Goal: Task Accomplishment & Management: Manage account settings

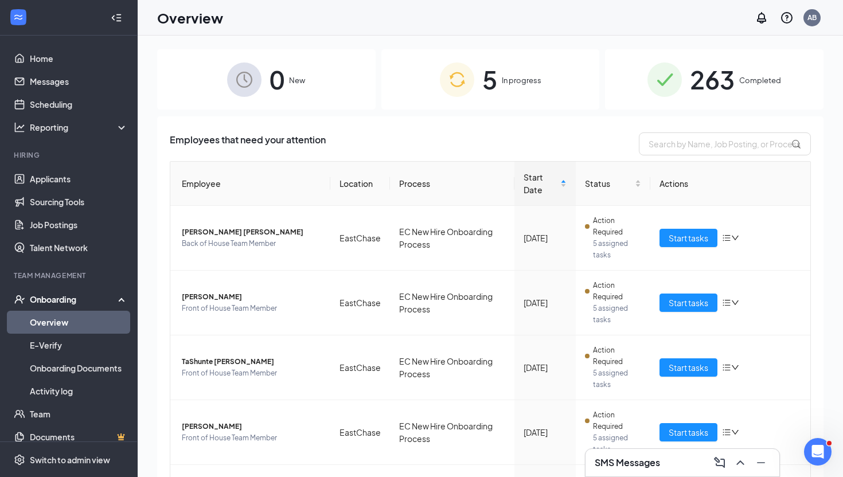
click at [675, 88] on img at bounding box center [665, 80] width 34 height 34
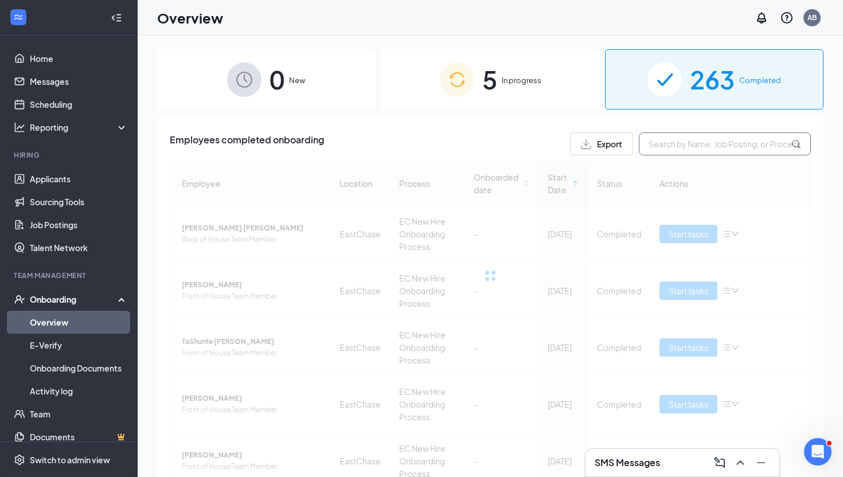
click at [684, 141] on input "text" at bounding box center [725, 144] width 172 height 23
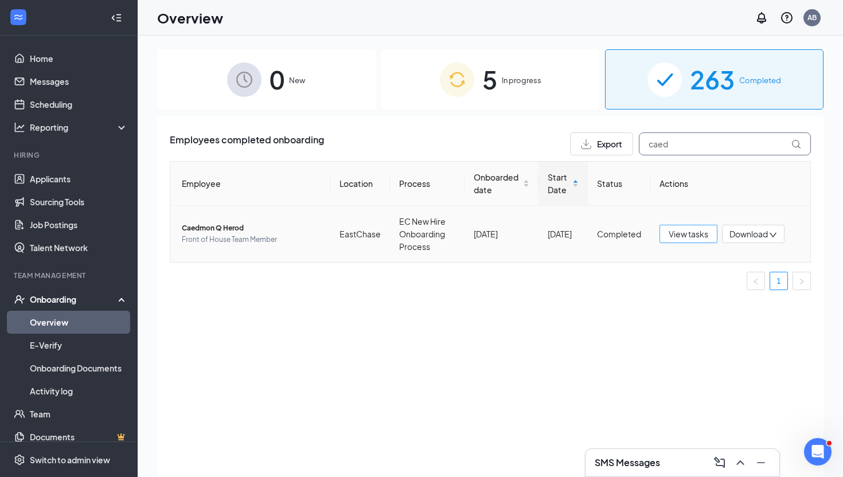
type input "caed"
click at [705, 239] on span "View tasks" at bounding box center [689, 234] width 40 height 13
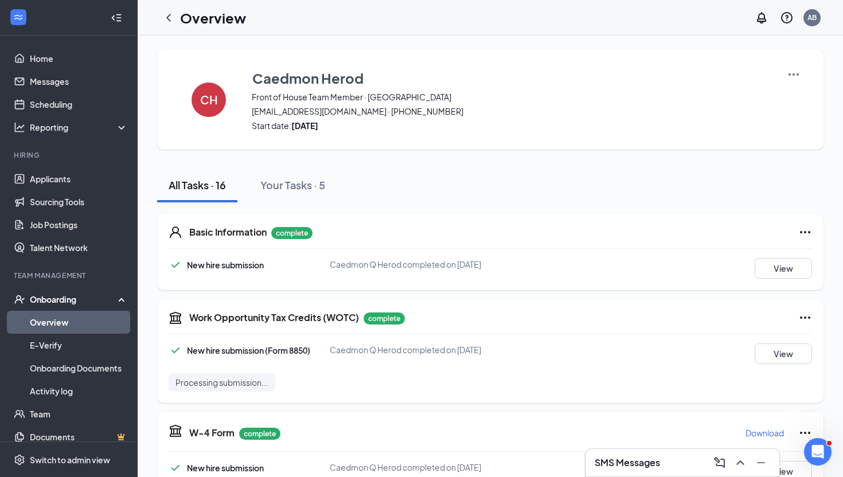
click at [71, 325] on link "Overview" at bounding box center [79, 322] width 98 height 23
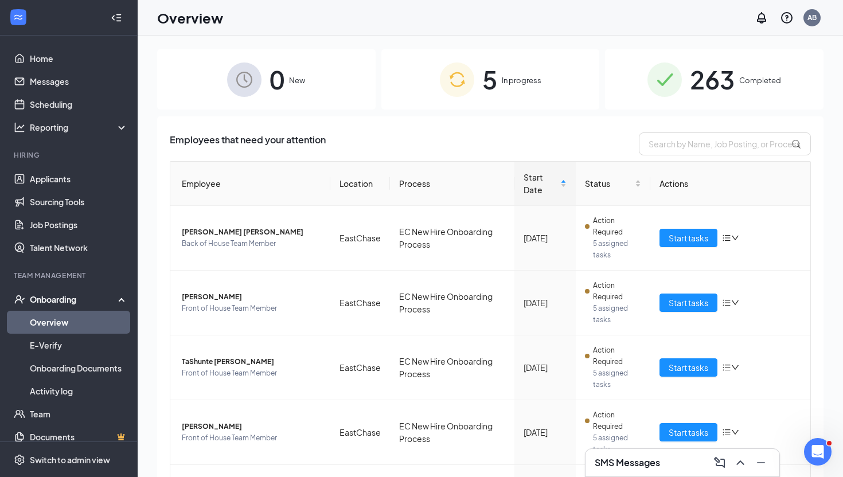
click at [559, 83] on div "5 In progress" at bounding box center [490, 79] width 219 height 60
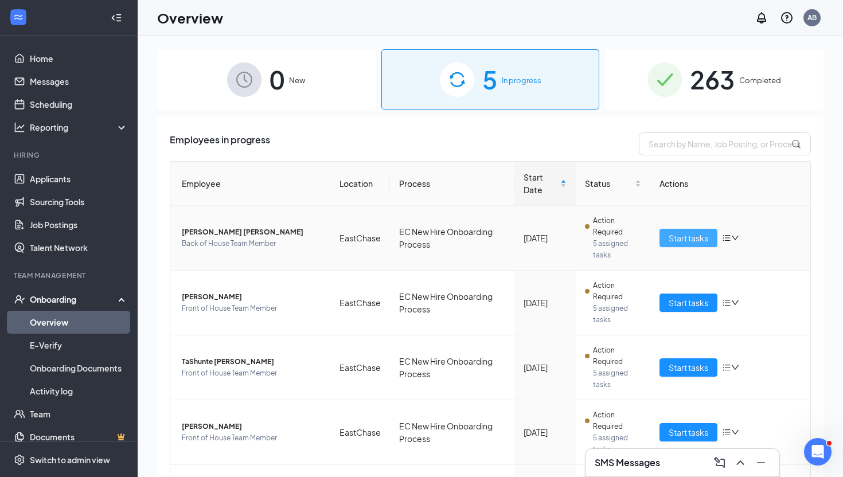
click at [675, 238] on span "Start tasks" at bounding box center [689, 238] width 40 height 13
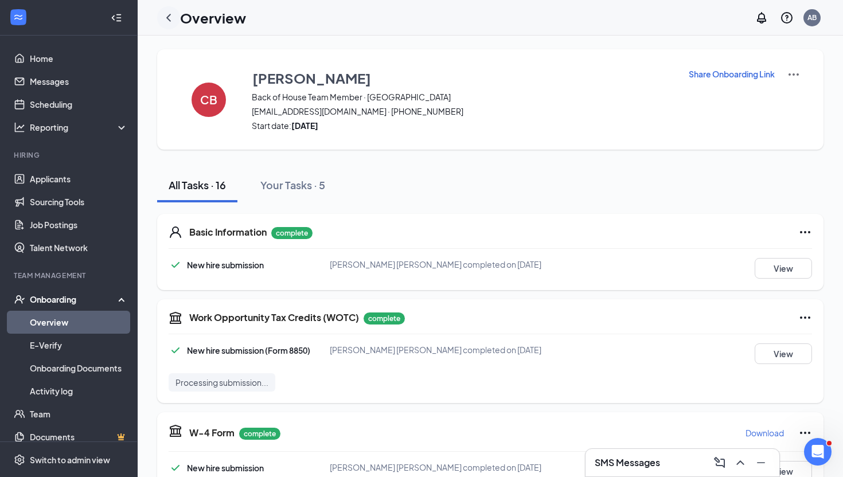
click at [170, 21] on icon "ChevronLeft" at bounding box center [168, 17] width 5 height 7
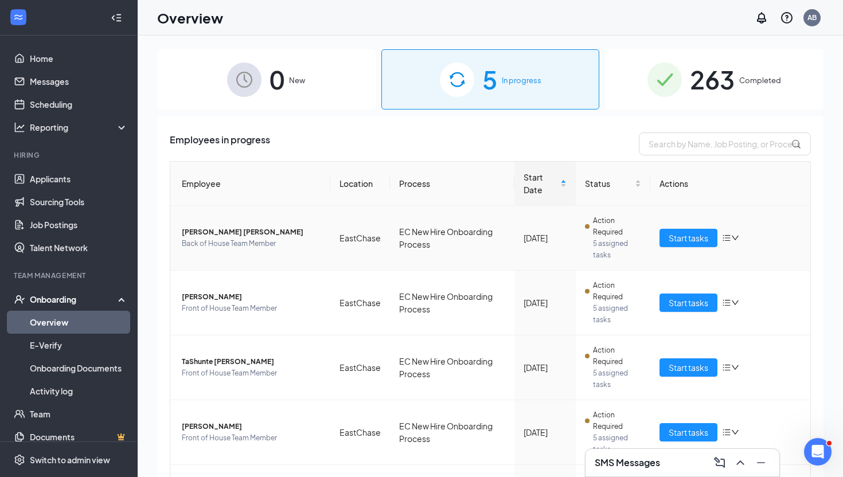
click at [198, 238] on span "Back of House Team Member" at bounding box center [251, 243] width 139 height 11
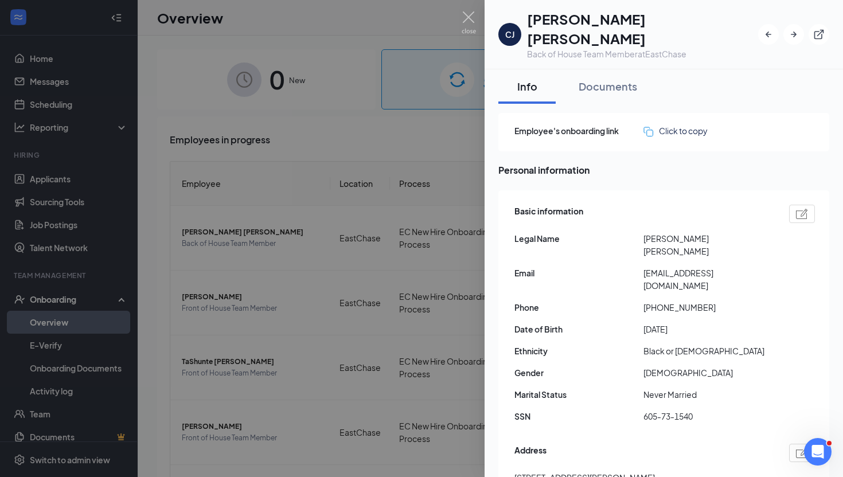
click at [285, 329] on div at bounding box center [421, 238] width 843 height 477
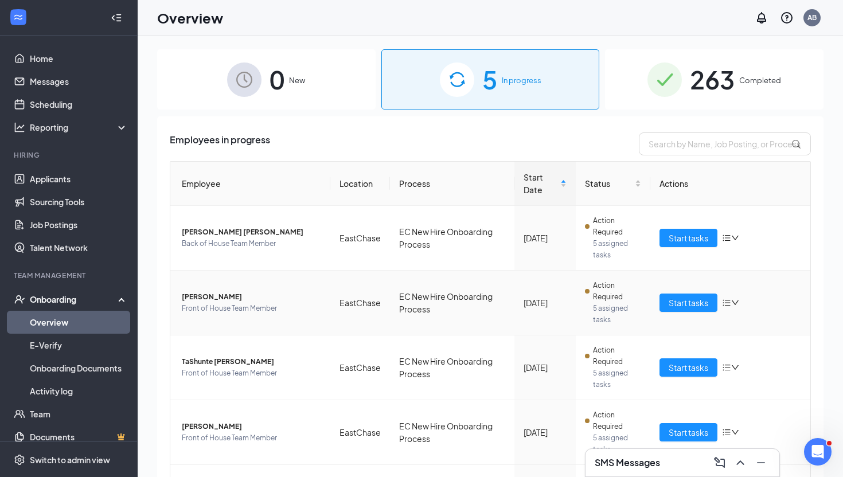
click at [203, 298] on span "[PERSON_NAME]" at bounding box center [251, 296] width 139 height 11
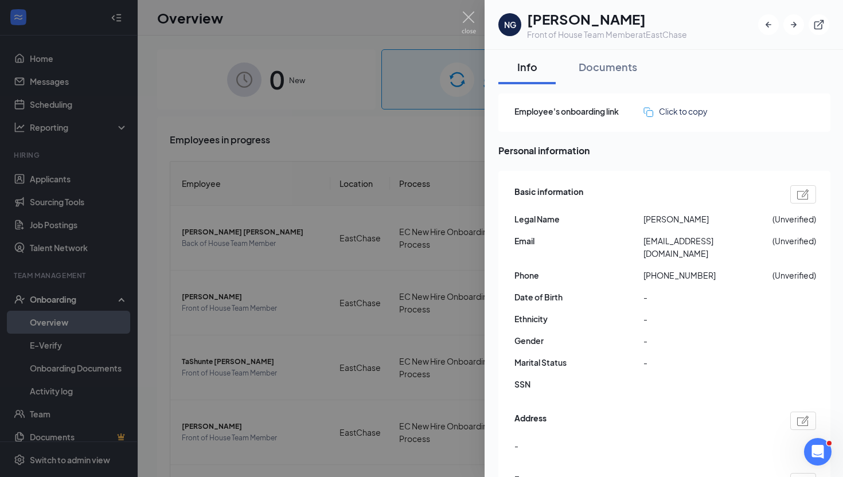
click at [363, 353] on div at bounding box center [421, 238] width 843 height 477
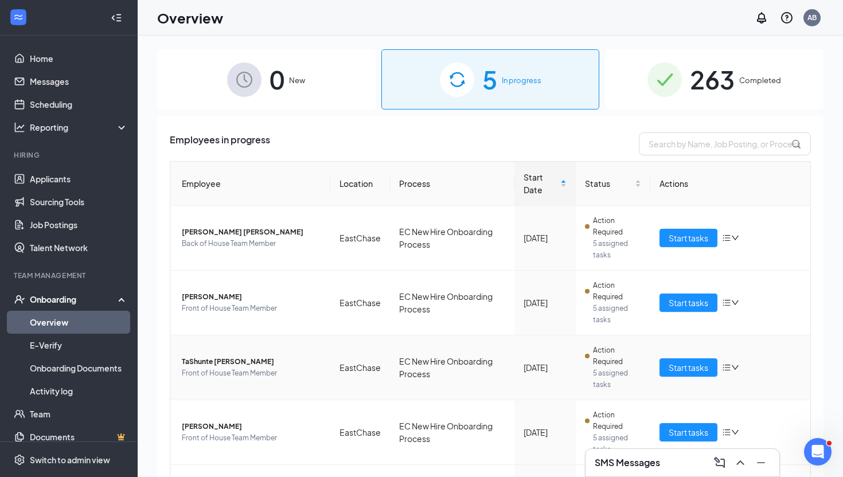
click at [204, 357] on span "TaShunte [PERSON_NAME]" at bounding box center [251, 361] width 139 height 11
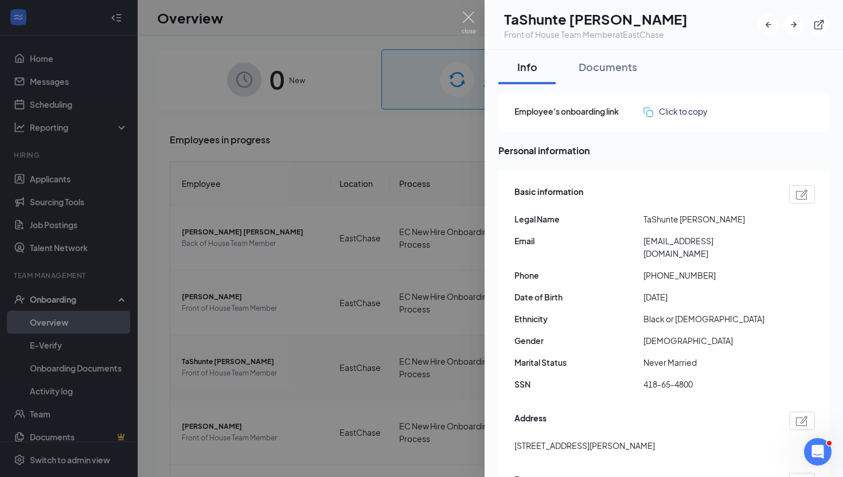
click at [204, 357] on div at bounding box center [421, 238] width 843 height 477
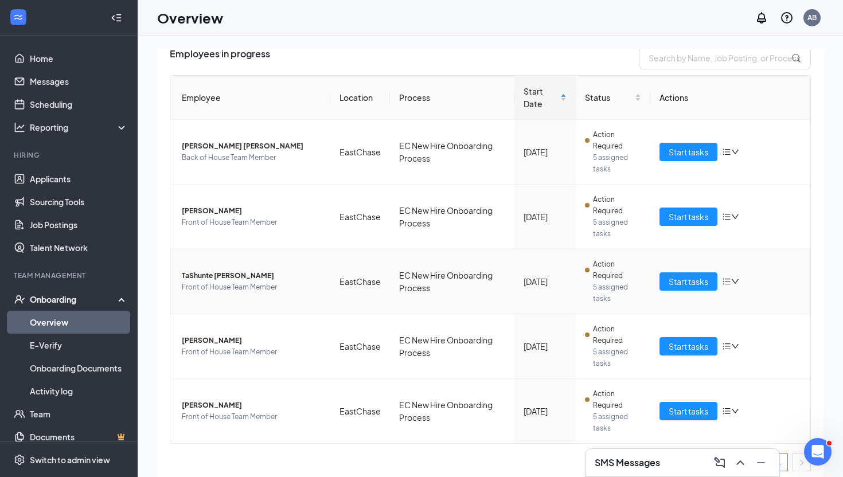
scroll to position [92, 0]
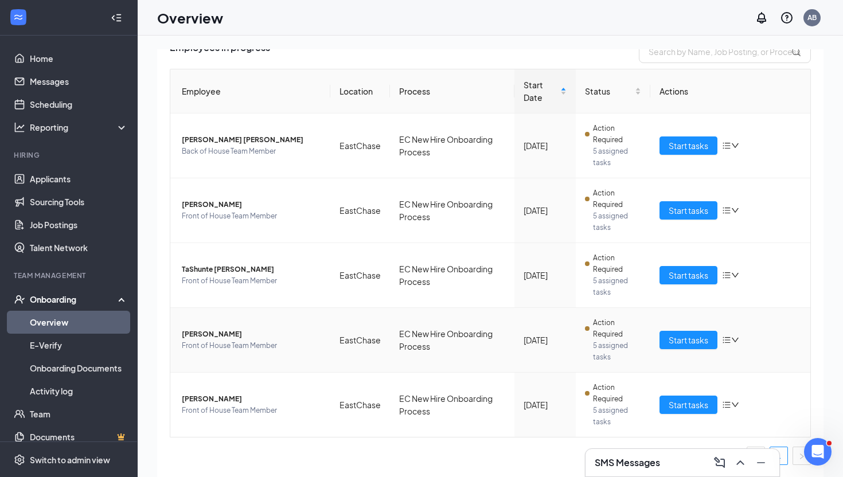
click at [203, 338] on span "[PERSON_NAME]" at bounding box center [251, 334] width 139 height 11
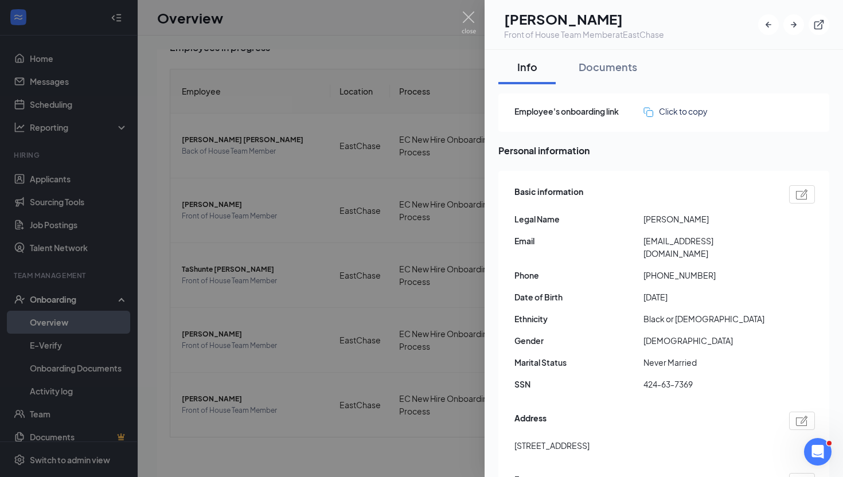
click at [309, 304] on div at bounding box center [421, 238] width 843 height 477
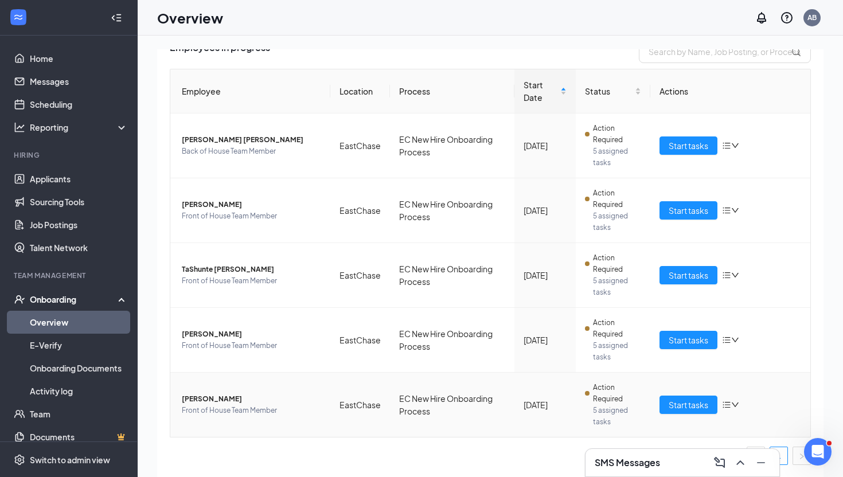
click at [209, 398] on span "[PERSON_NAME]" at bounding box center [251, 399] width 139 height 11
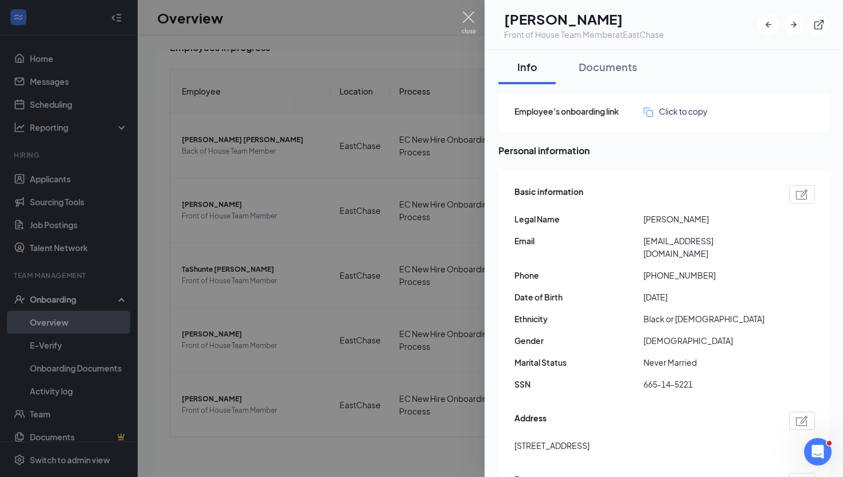
click at [465, 18] on img at bounding box center [469, 22] width 14 height 22
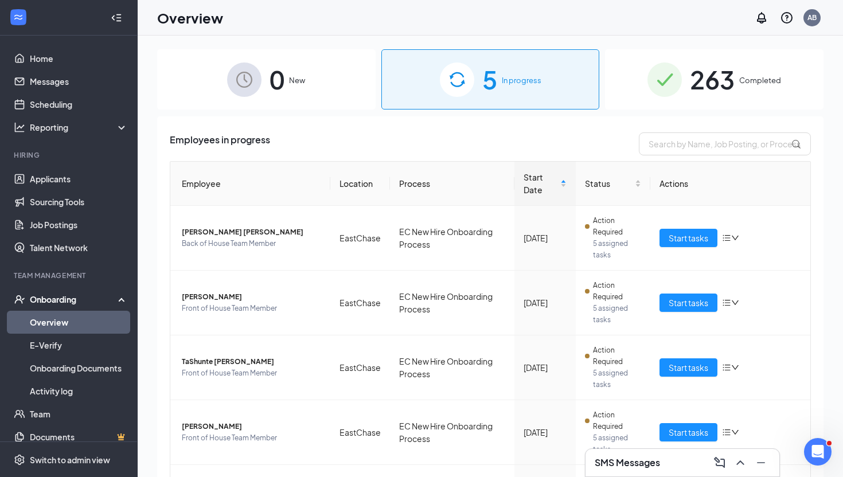
click at [310, 92] on div "0 New" at bounding box center [266, 79] width 219 height 60
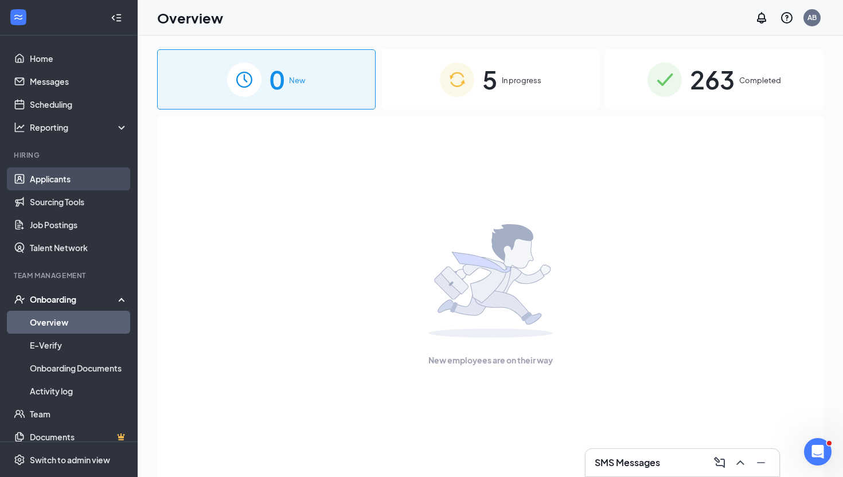
click at [80, 176] on link "Applicants" at bounding box center [79, 179] width 98 height 23
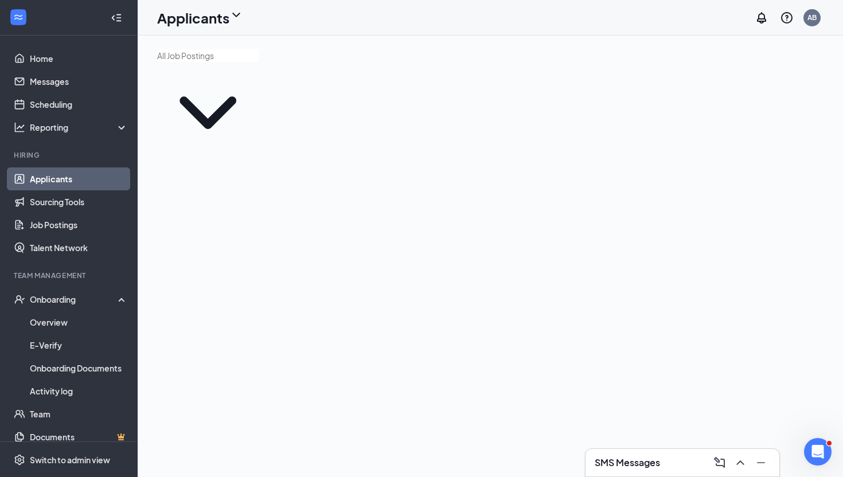
click at [151, 150] on div at bounding box center [491, 257] width 706 height 442
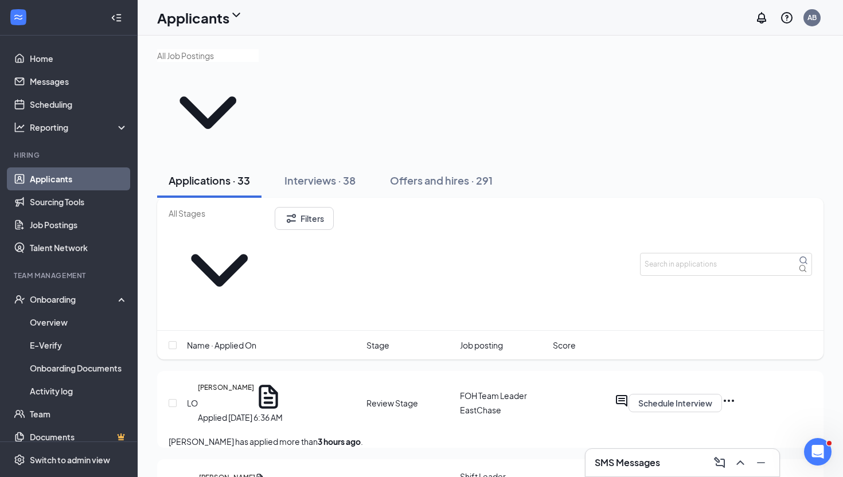
click at [500, 52] on div at bounding box center [490, 106] width 667 height 114
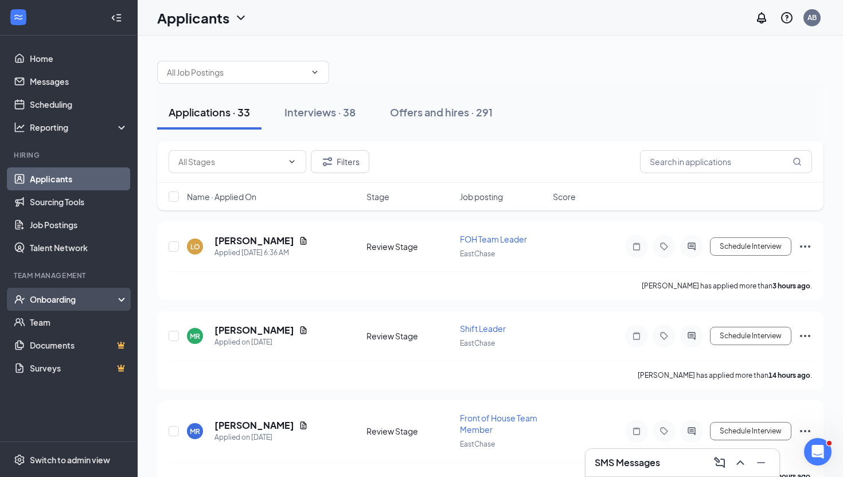
click at [55, 294] on div "Onboarding" at bounding box center [74, 299] width 88 height 11
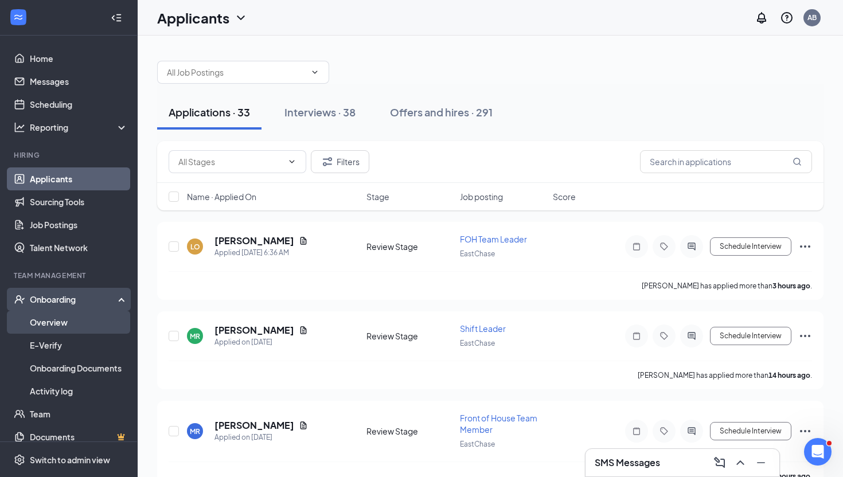
click at [58, 324] on link "Overview" at bounding box center [79, 322] width 98 height 23
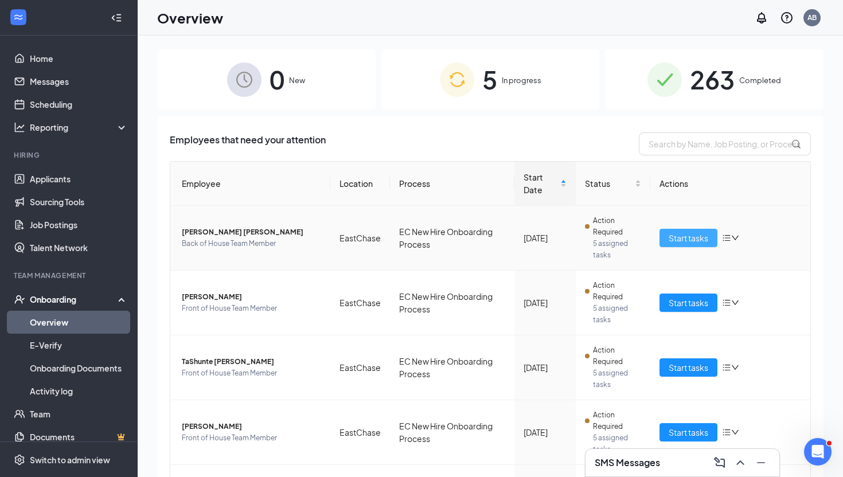
click at [669, 231] on button "Start tasks" at bounding box center [689, 238] width 58 height 18
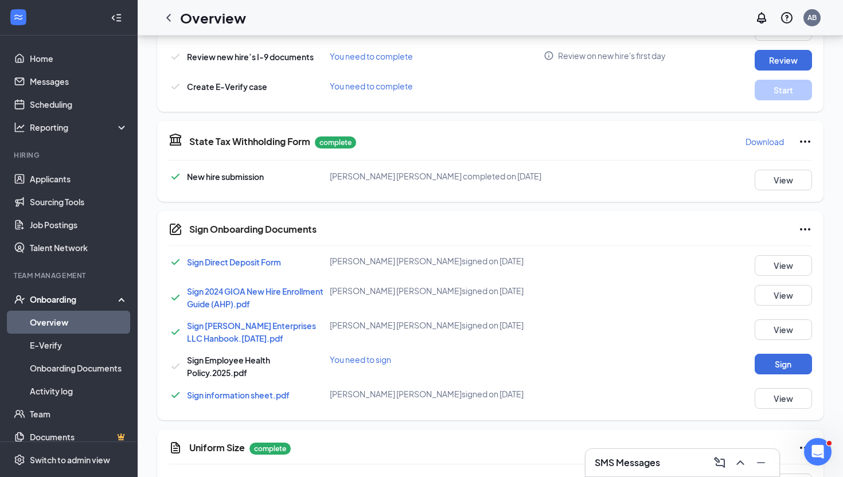
scroll to position [527, 0]
click at [789, 398] on button "View" at bounding box center [783, 398] width 57 height 21
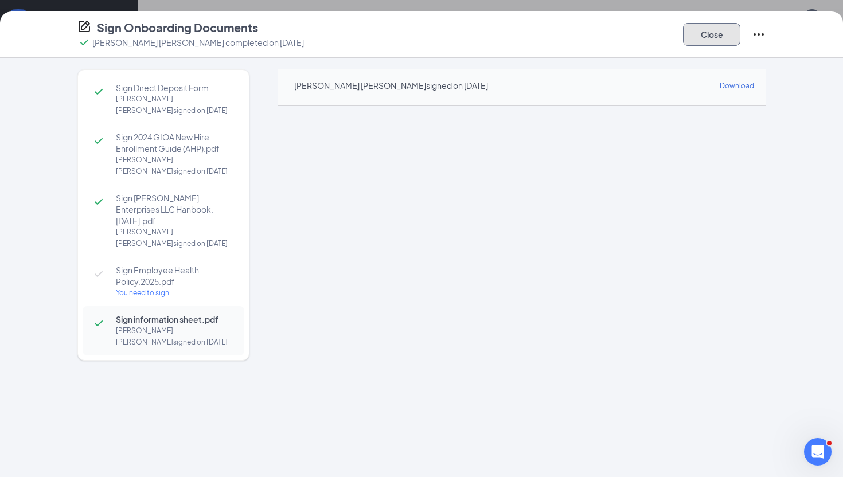
click at [702, 40] on button "Close" at bounding box center [711, 34] width 57 height 23
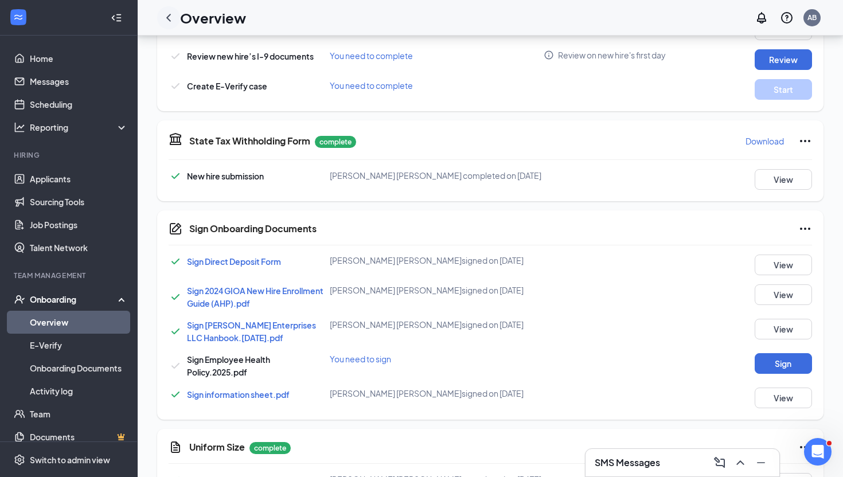
click at [170, 24] on icon "ChevronLeft" at bounding box center [169, 18] width 14 height 14
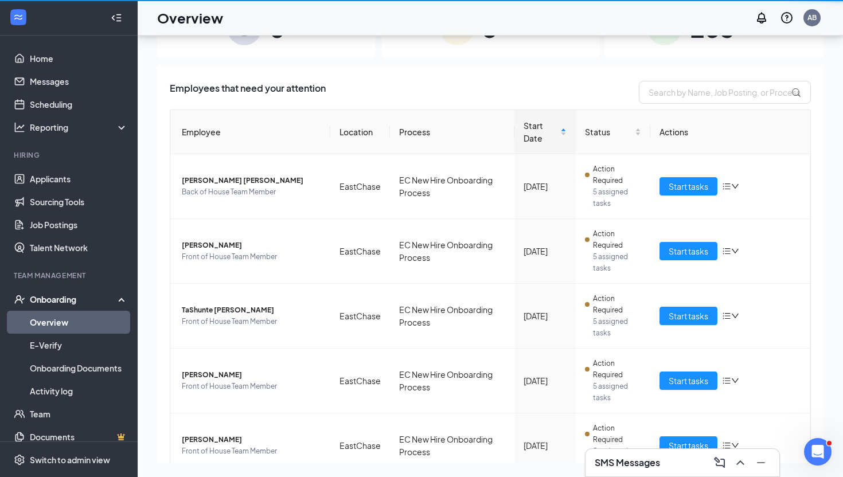
scroll to position [52, 0]
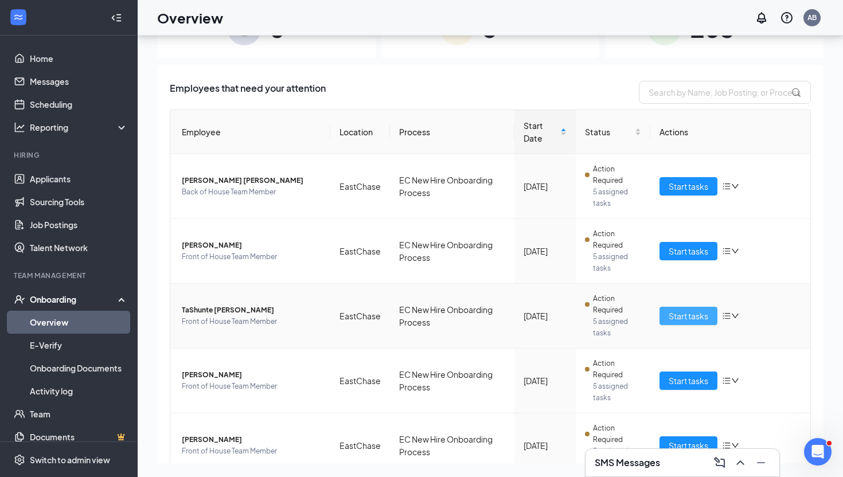
click at [687, 320] on span "Start tasks" at bounding box center [689, 316] width 40 height 13
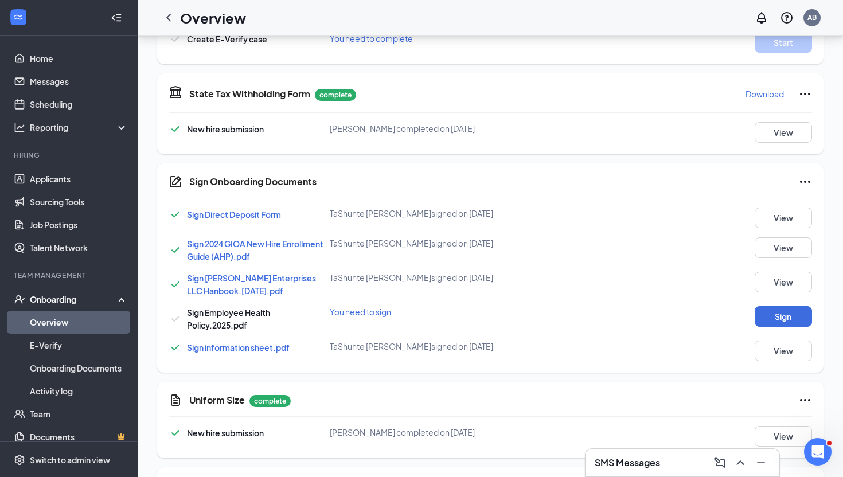
scroll to position [743, 0]
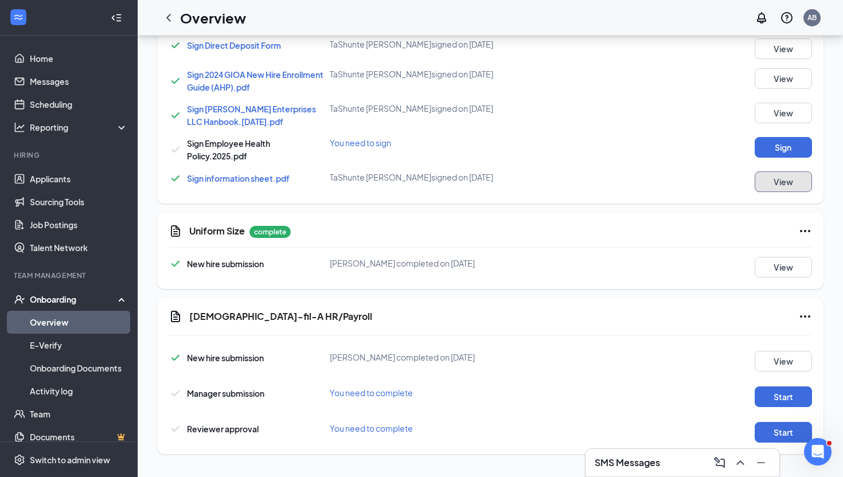
click at [772, 184] on button "View" at bounding box center [783, 182] width 57 height 21
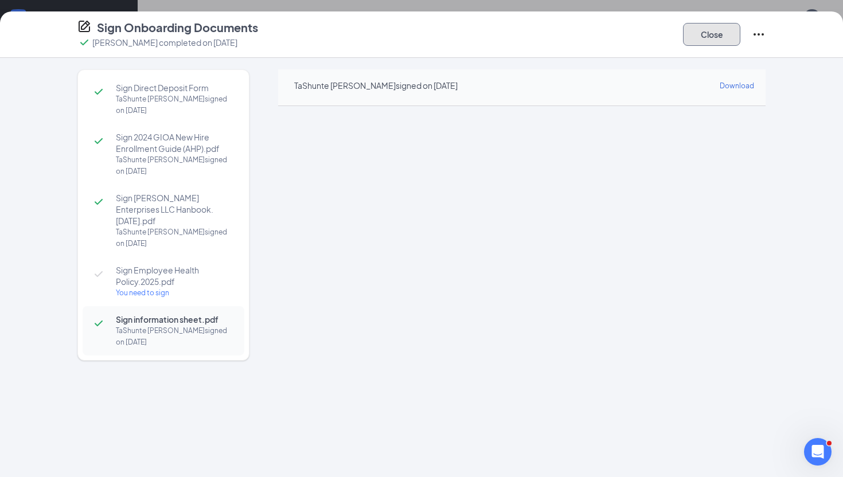
click at [720, 25] on button "Close" at bounding box center [711, 34] width 57 height 23
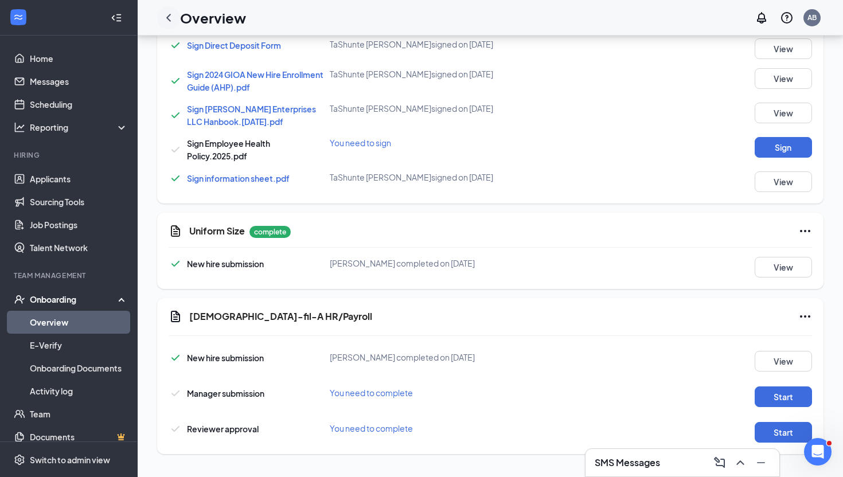
click at [171, 16] on icon "ChevronLeft" at bounding box center [169, 18] width 14 height 14
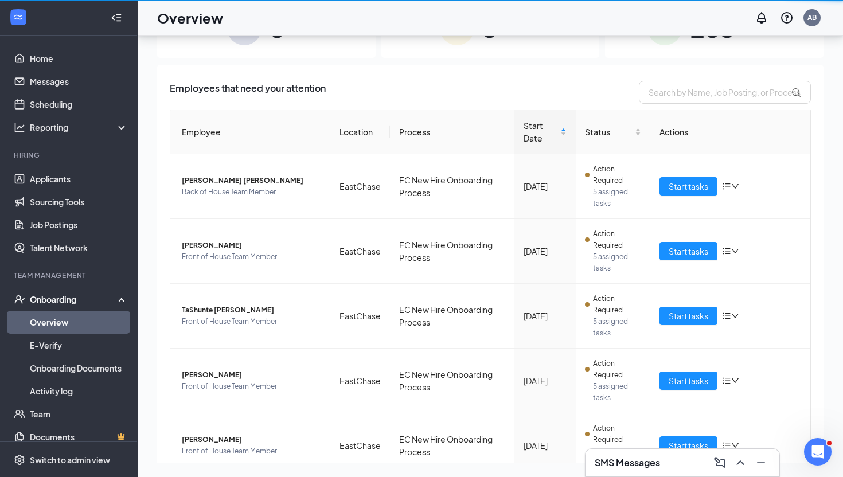
scroll to position [52, 0]
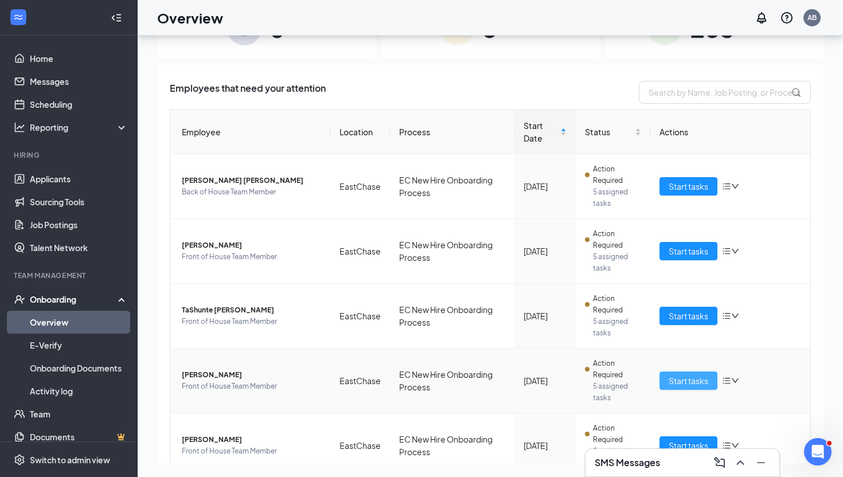
click at [702, 380] on span "Start tasks" at bounding box center [689, 381] width 40 height 13
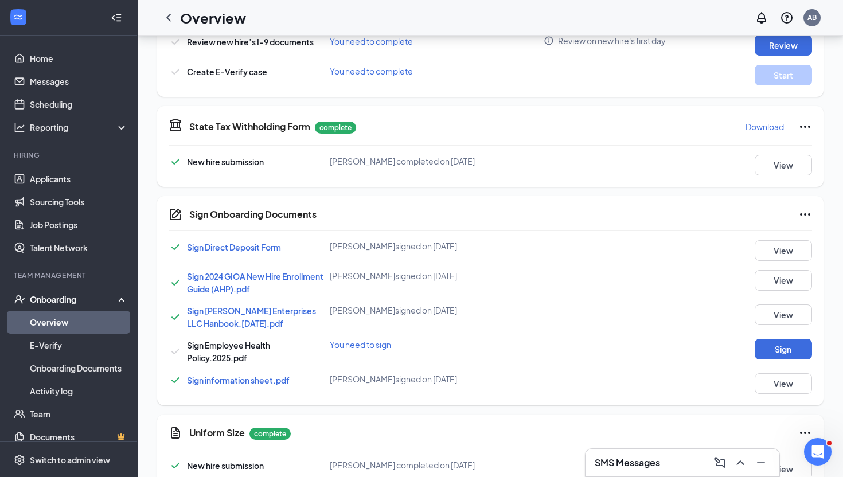
scroll to position [743, 0]
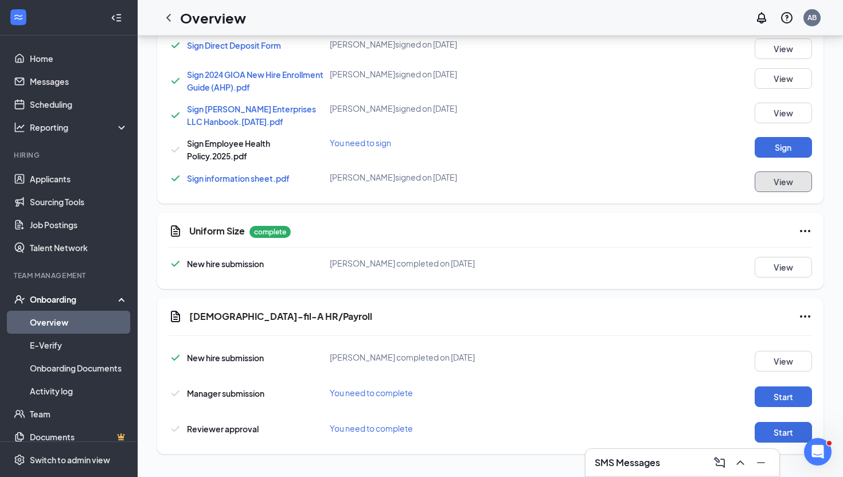
click at [806, 178] on button "View" at bounding box center [783, 182] width 57 height 21
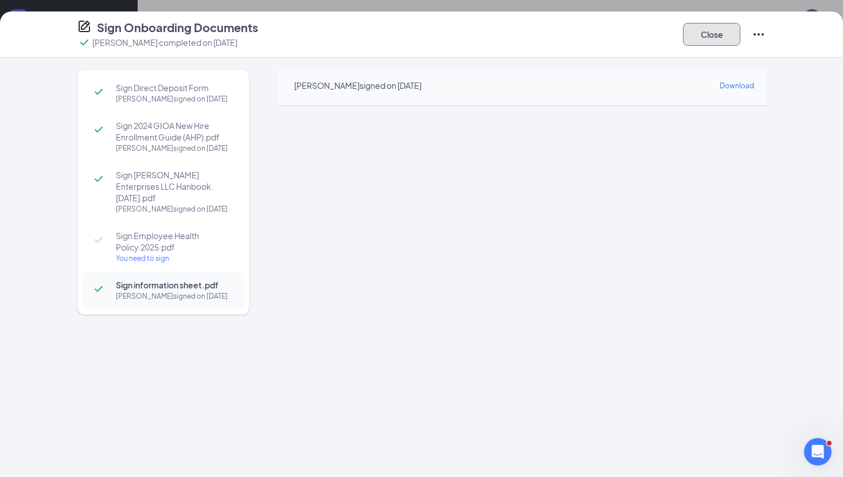
click at [712, 30] on button "Close" at bounding box center [711, 34] width 57 height 23
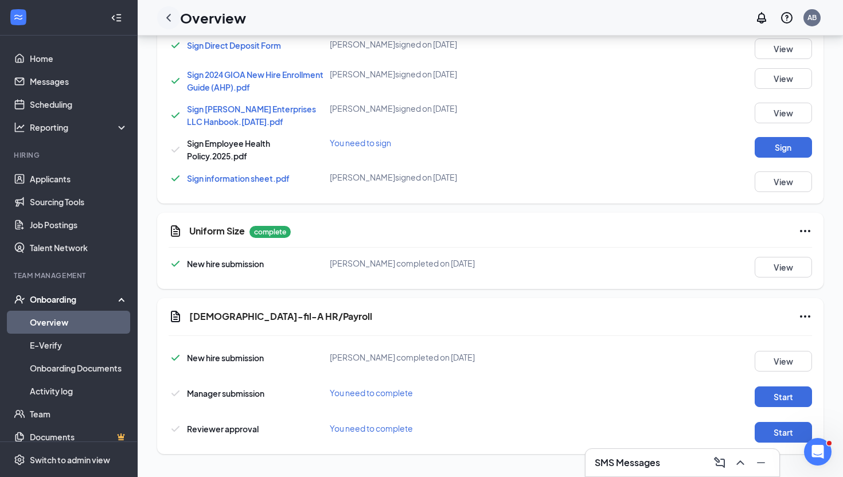
click at [169, 23] on icon "ChevronLeft" at bounding box center [169, 18] width 14 height 14
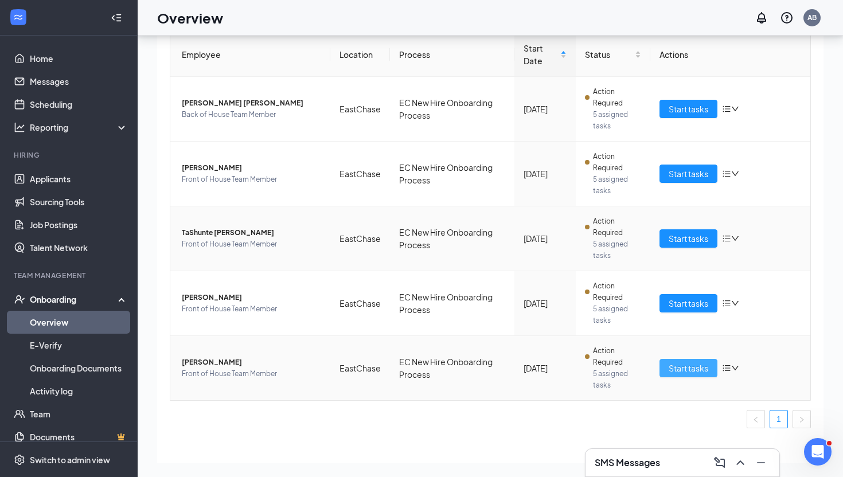
scroll to position [79, 0]
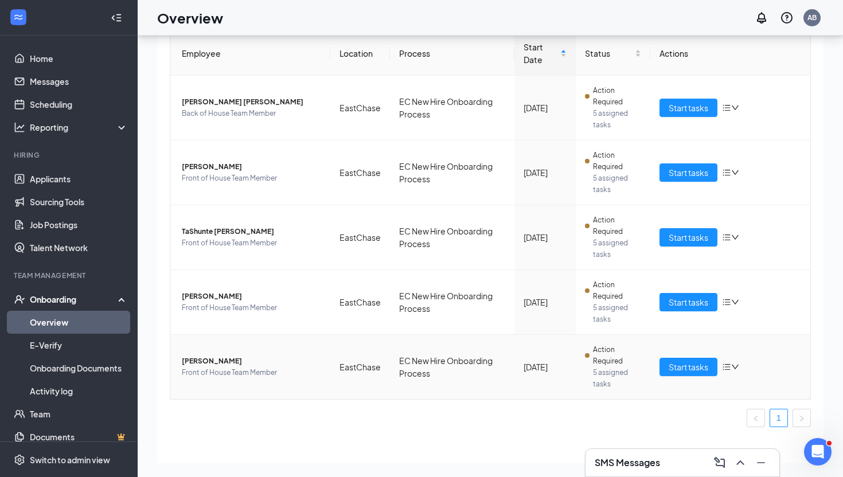
click at [677, 377] on td "Start tasks" at bounding box center [731, 367] width 160 height 64
click at [677, 373] on span "Start tasks" at bounding box center [689, 367] width 40 height 13
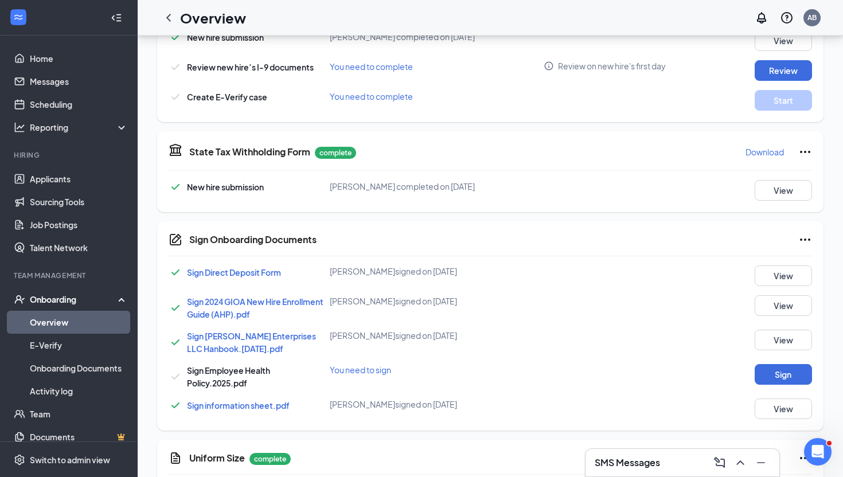
scroll to position [743, 0]
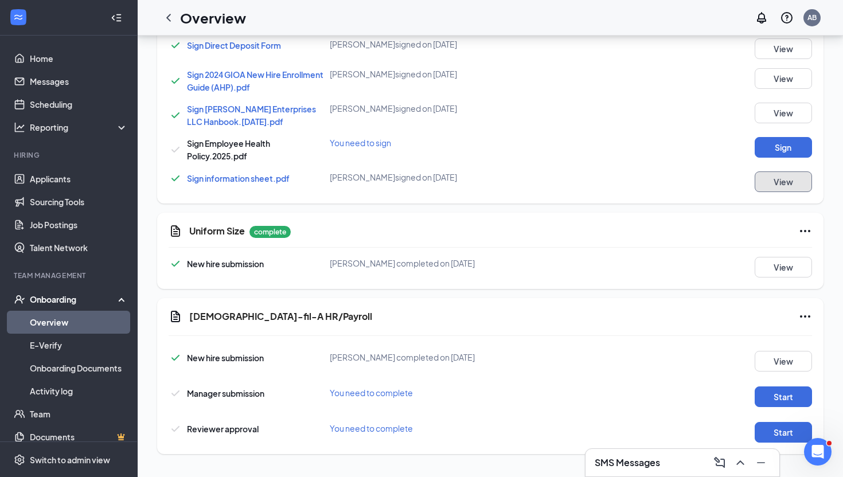
click at [786, 175] on button "View" at bounding box center [783, 182] width 57 height 21
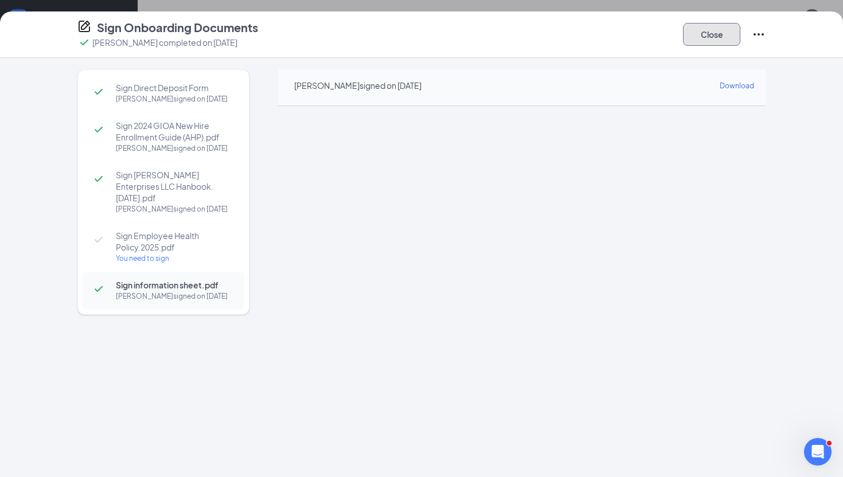
click at [698, 40] on button "Close" at bounding box center [711, 34] width 57 height 23
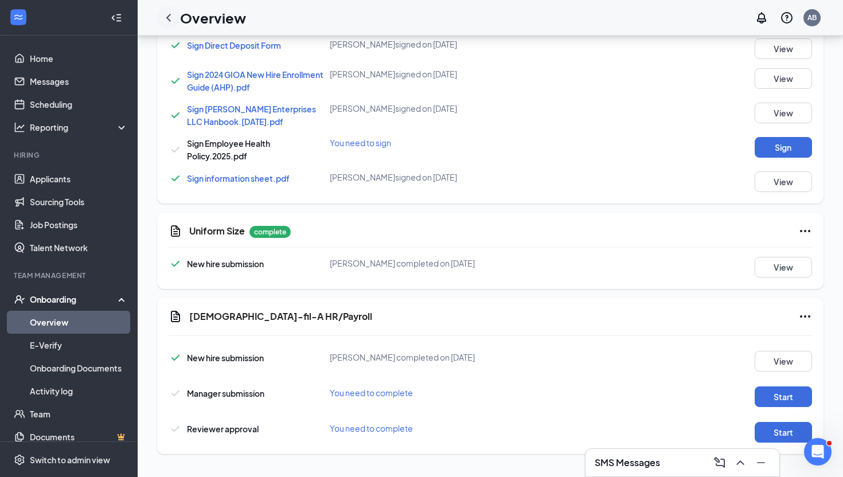
click at [164, 14] on icon "ChevronLeft" at bounding box center [169, 18] width 14 height 14
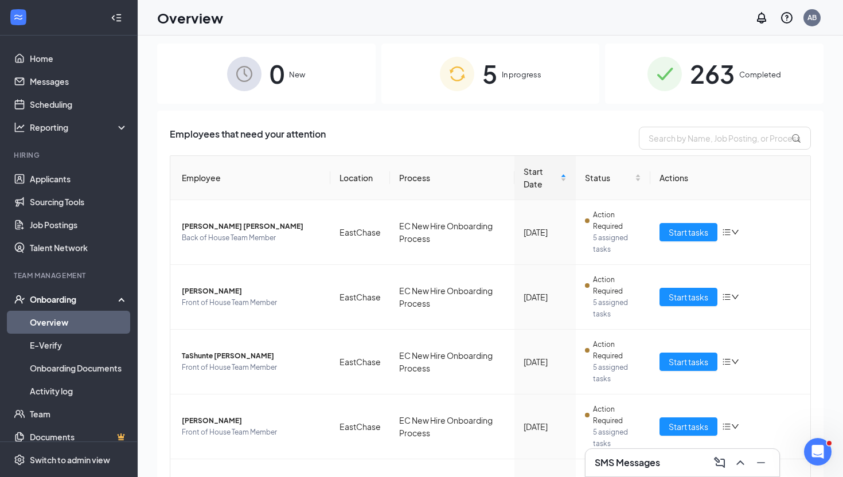
scroll to position [6, 0]
click at [698, 85] on span "263" at bounding box center [712, 73] width 45 height 40
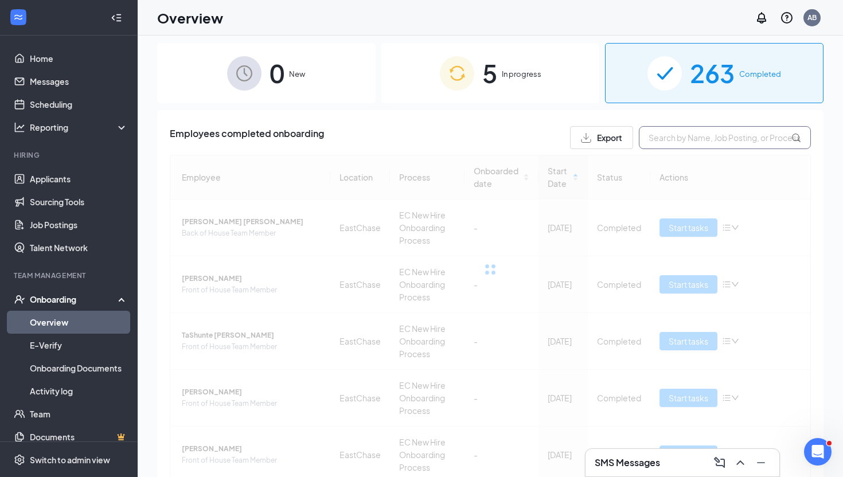
click at [679, 135] on input "text" at bounding box center [725, 137] width 172 height 23
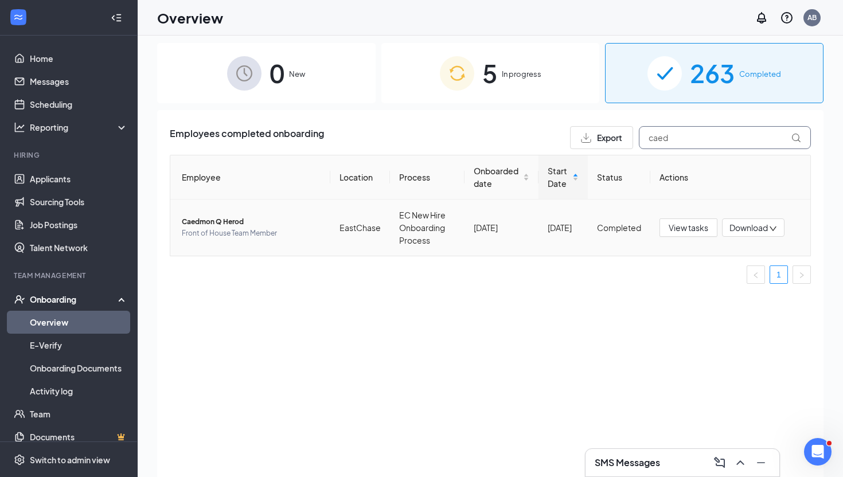
type input "caed"
click at [208, 225] on span "Caedmon Q Herod" at bounding box center [251, 221] width 139 height 11
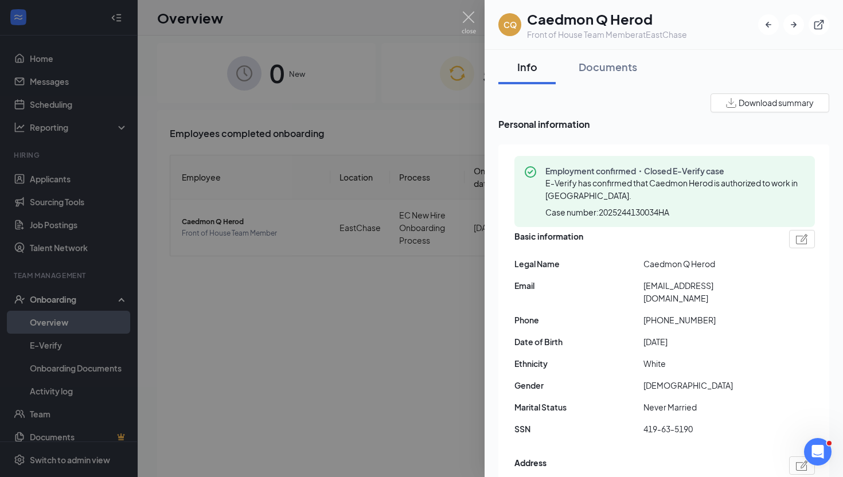
click at [211, 297] on div at bounding box center [421, 238] width 843 height 477
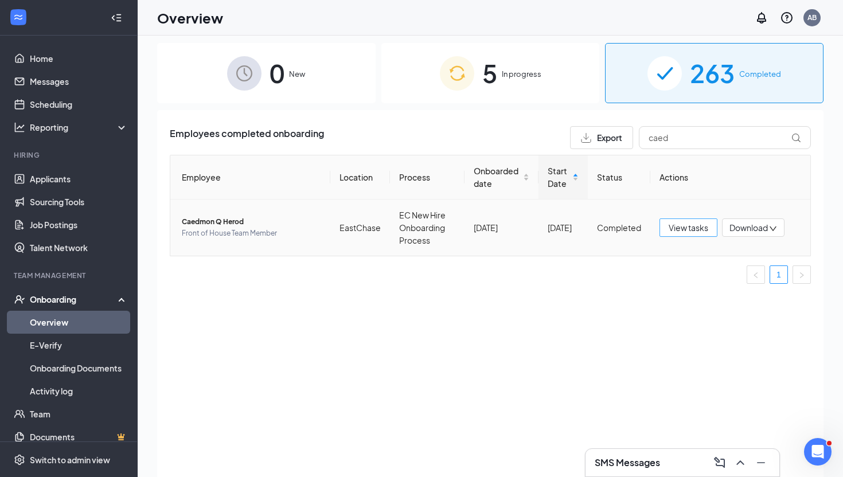
click at [694, 228] on span "View tasks" at bounding box center [689, 227] width 40 height 13
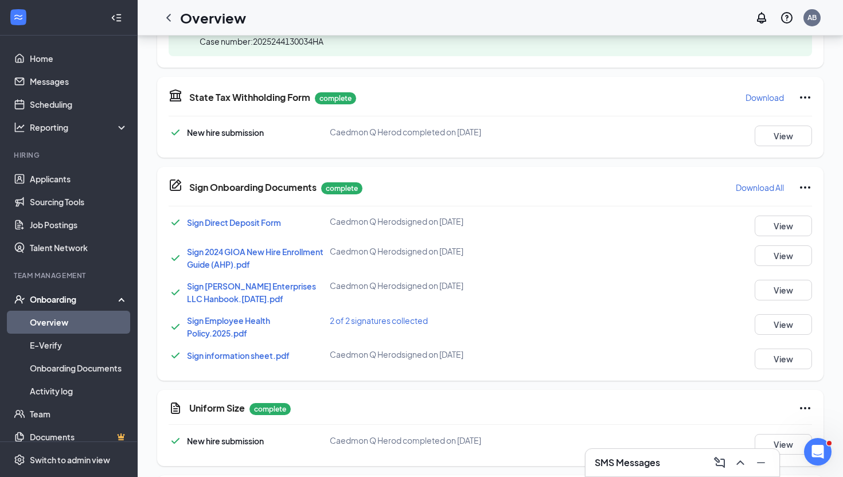
scroll to position [820, 0]
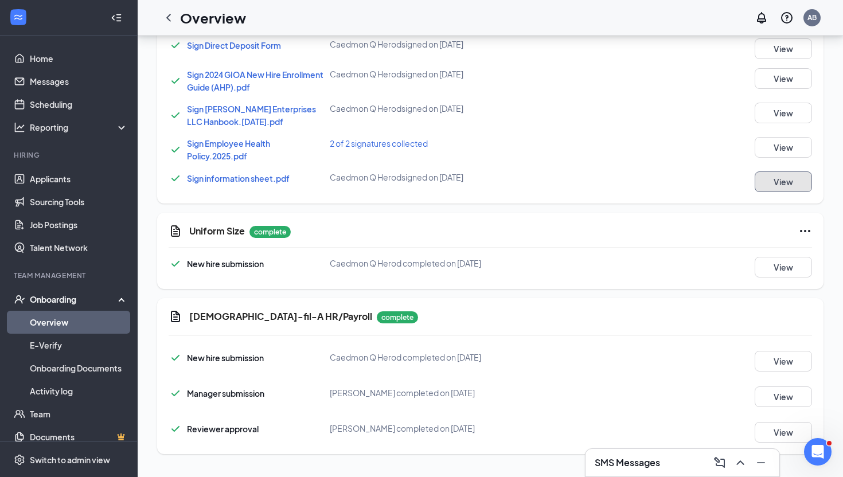
click at [774, 189] on button "View" at bounding box center [783, 182] width 57 height 21
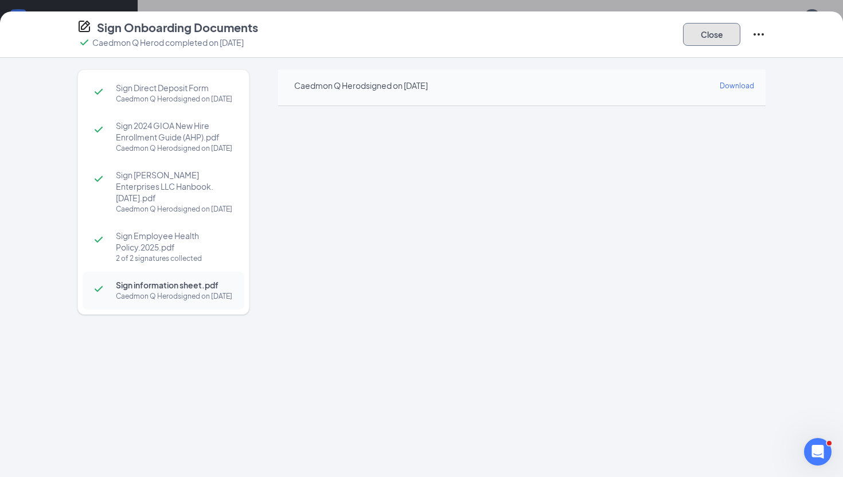
click at [715, 32] on button "Close" at bounding box center [711, 34] width 57 height 23
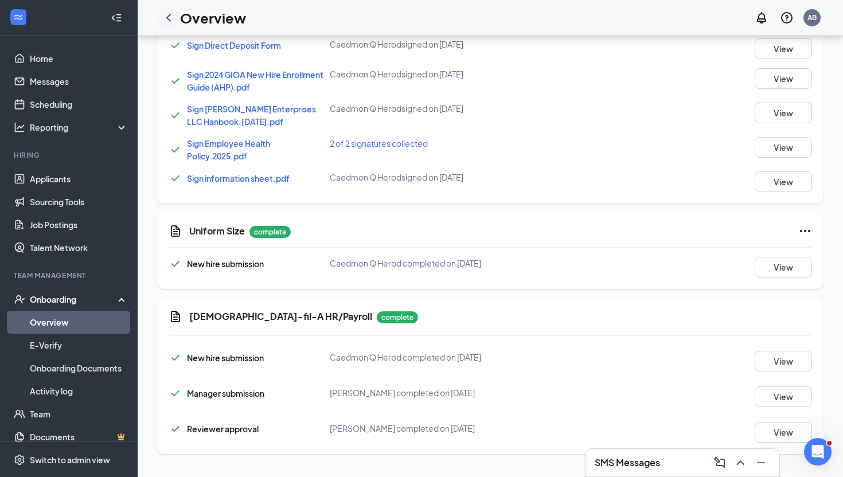
click at [176, 19] on div at bounding box center [168, 17] width 23 height 23
click at [169, 15] on icon "ChevronLeft" at bounding box center [169, 18] width 14 height 14
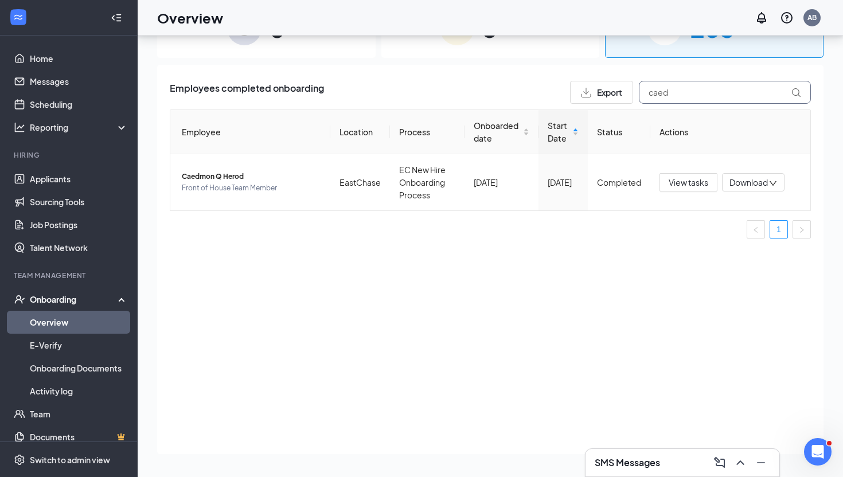
click at [708, 94] on input "caed" at bounding box center [725, 92] width 172 height 23
type input "tokay"
click at [677, 179] on span "View tasks" at bounding box center [689, 182] width 40 height 13
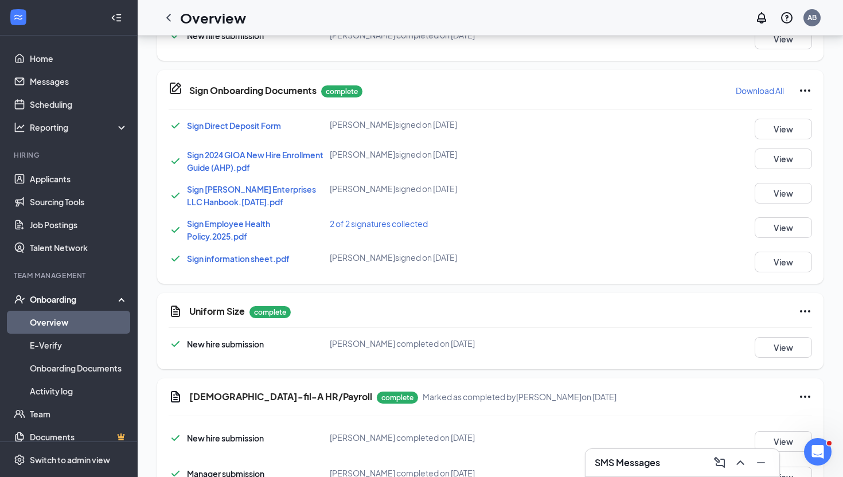
scroll to position [820, 0]
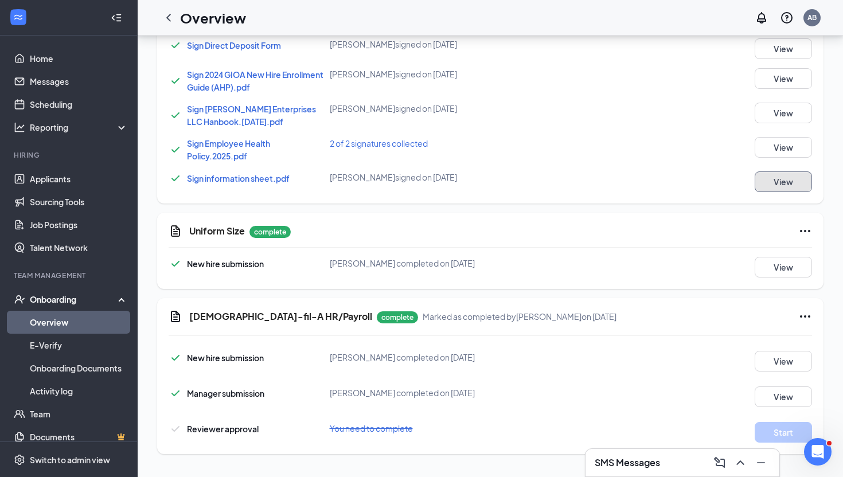
click at [757, 176] on button "View" at bounding box center [783, 182] width 57 height 21
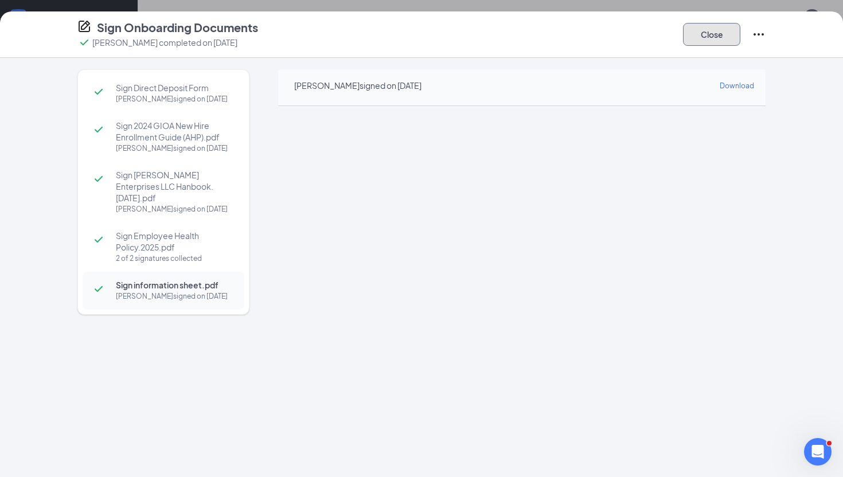
click at [716, 35] on button "Close" at bounding box center [711, 34] width 57 height 23
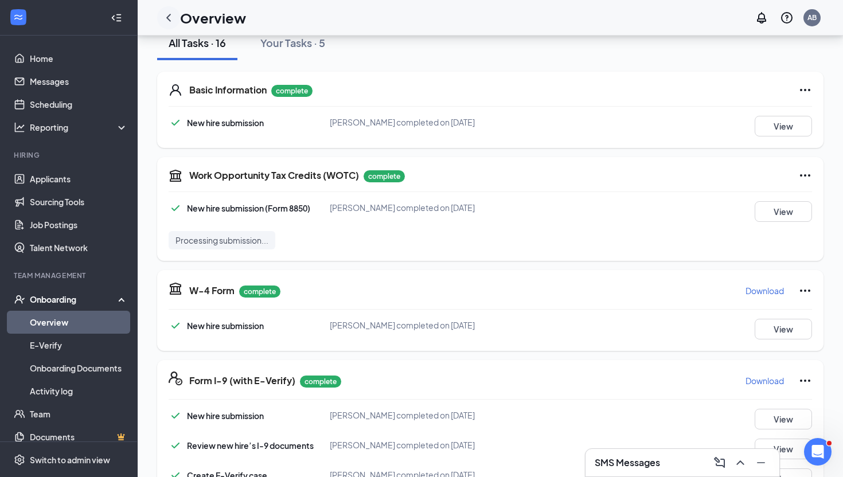
click at [173, 17] on icon "ChevronLeft" at bounding box center [169, 18] width 14 height 14
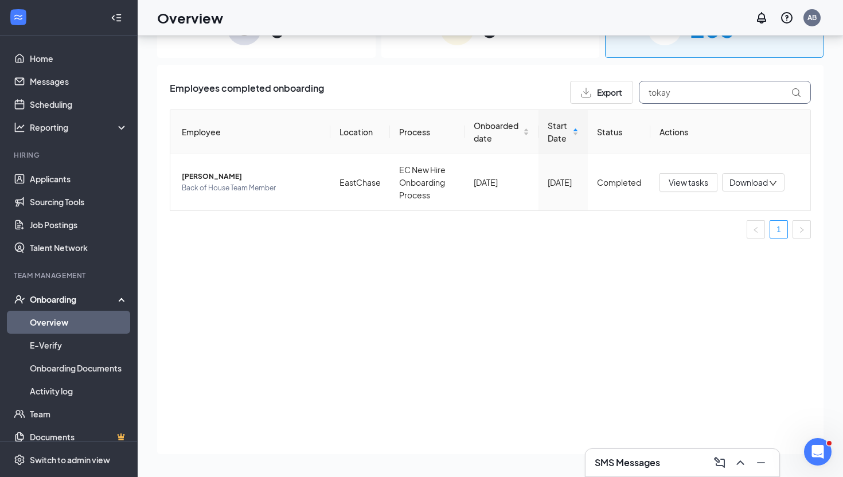
click at [664, 95] on input "tokay" at bounding box center [725, 92] width 172 height 23
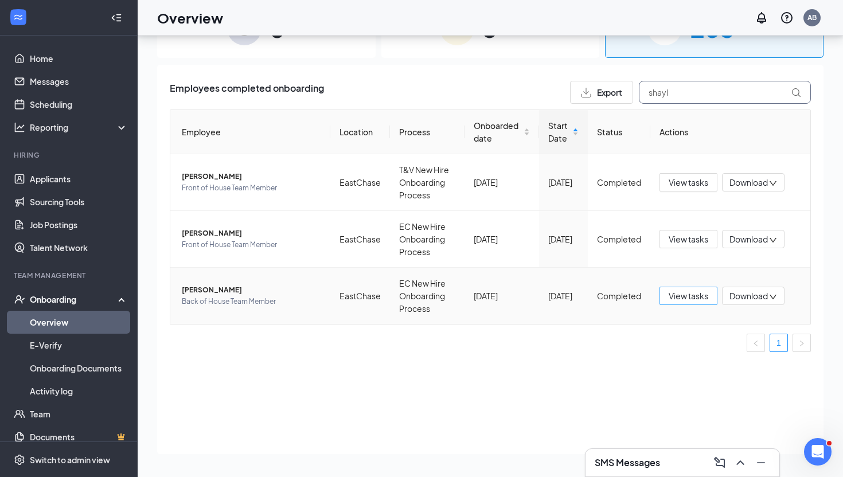
type input "shayl"
click at [685, 292] on span "View tasks" at bounding box center [689, 296] width 40 height 13
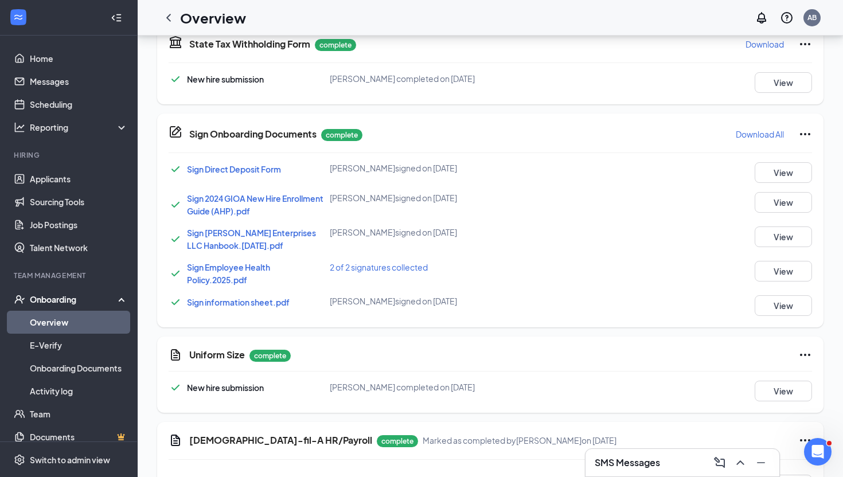
scroll to position [820, 0]
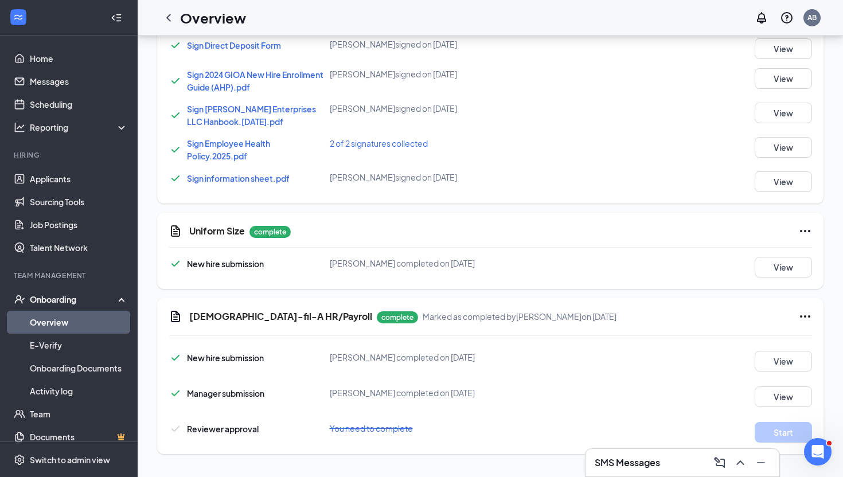
click at [757, 193] on div "Sign Onboarding Documents complete Download All Sign Direct Deposit Form Shayly…" at bounding box center [490, 97] width 667 height 214
click at [766, 188] on button "View" at bounding box center [783, 182] width 57 height 21
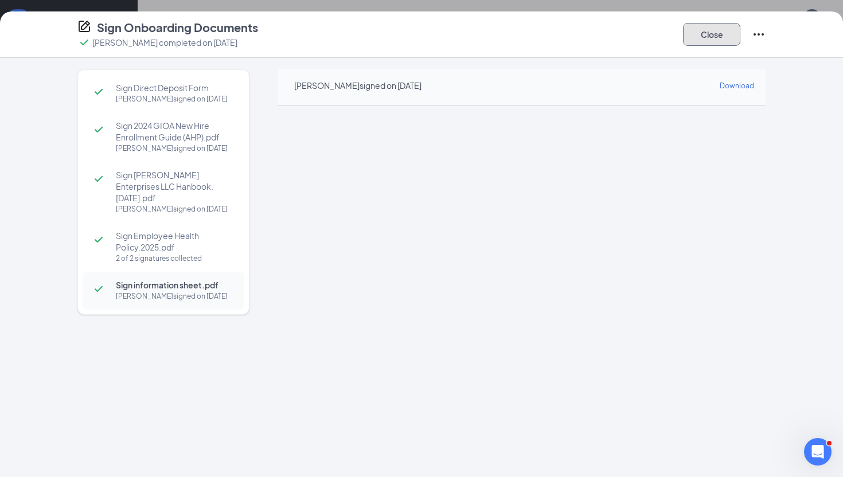
click at [718, 37] on button "Close" at bounding box center [711, 34] width 57 height 23
